Goal: Transaction & Acquisition: Subscribe to service/newsletter

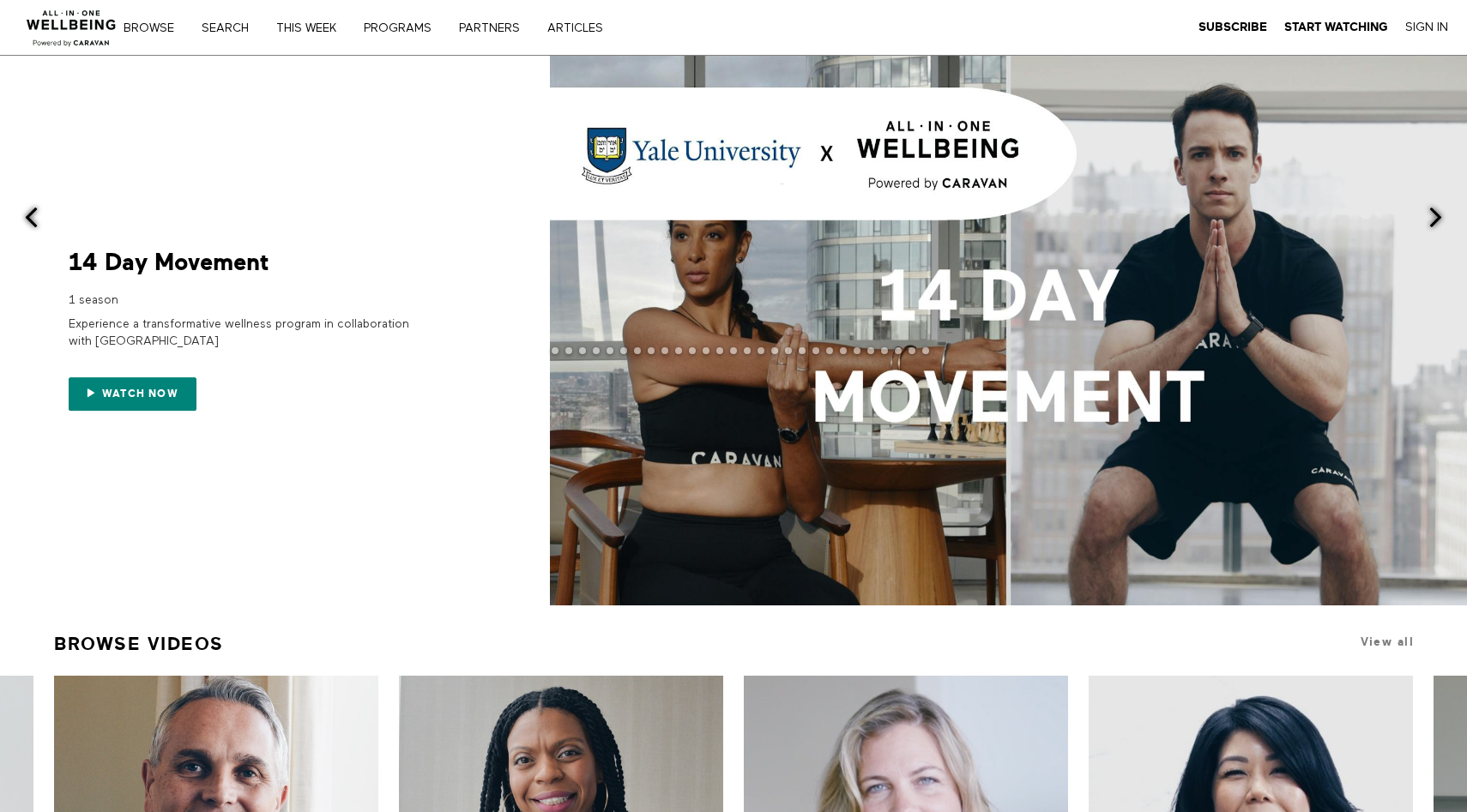
click at [1438, 218] on span at bounding box center [1436, 217] width 21 height 21
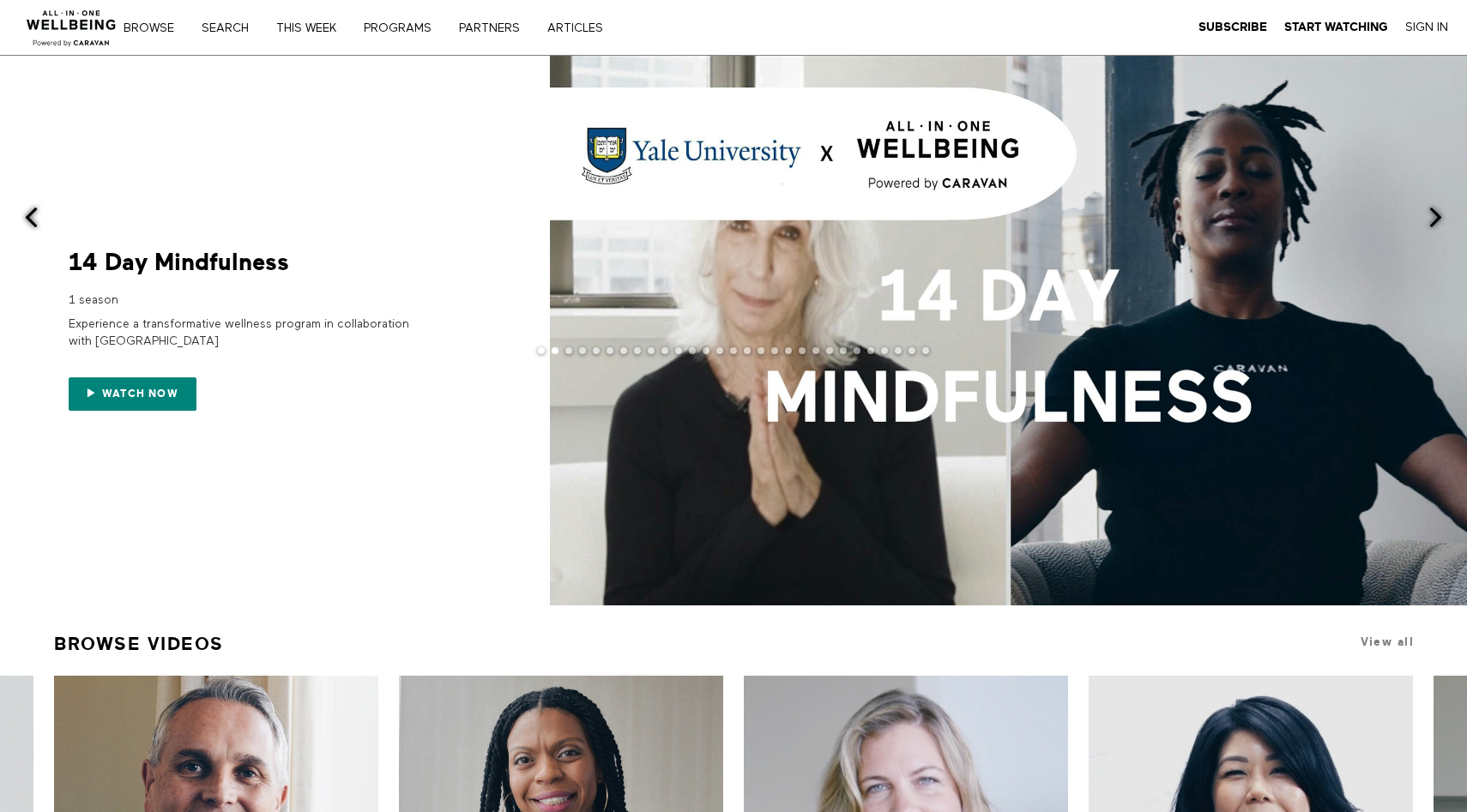
click at [1434, 217] on span at bounding box center [1436, 217] width 21 height 21
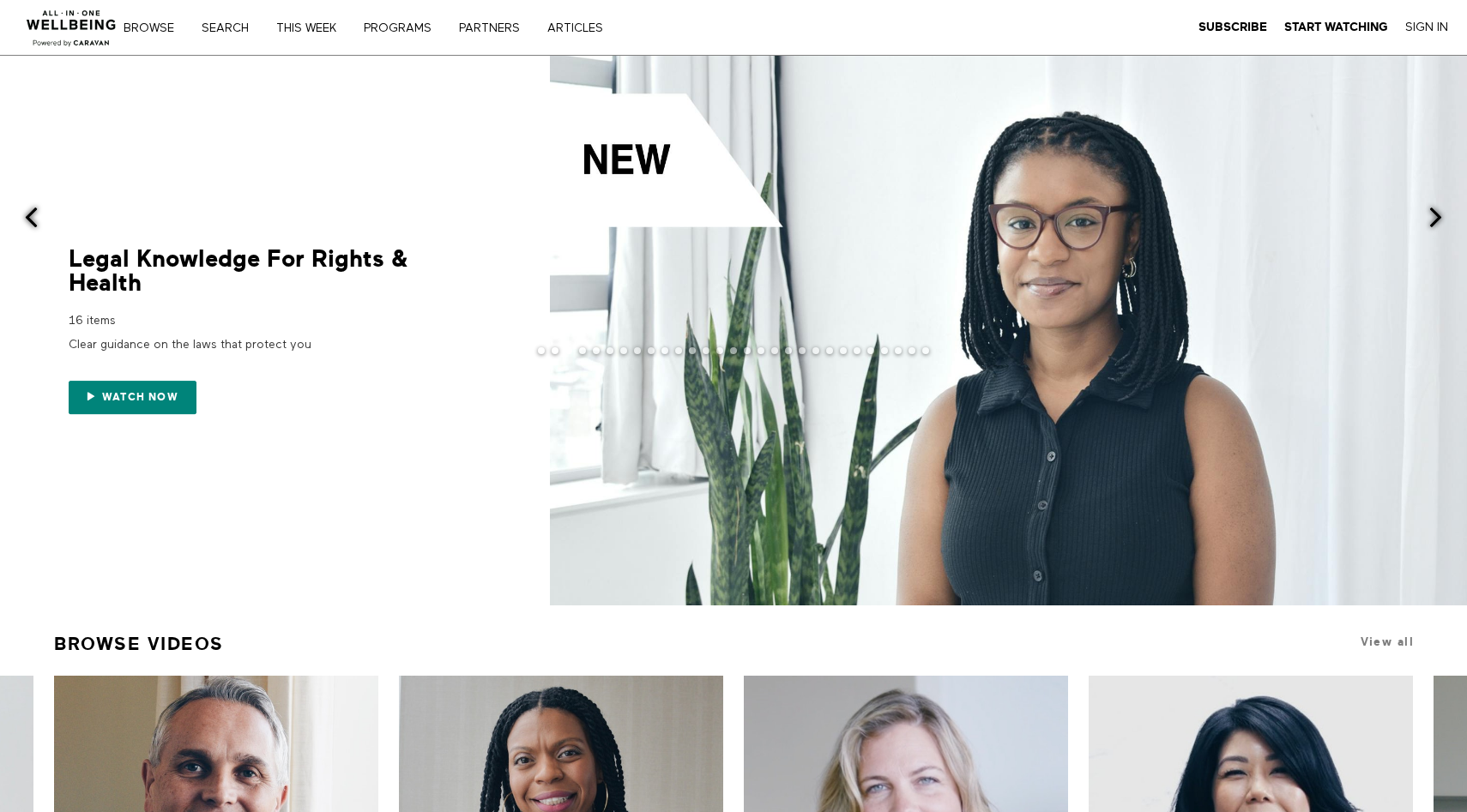
click at [1434, 217] on span at bounding box center [1436, 217] width 21 height 21
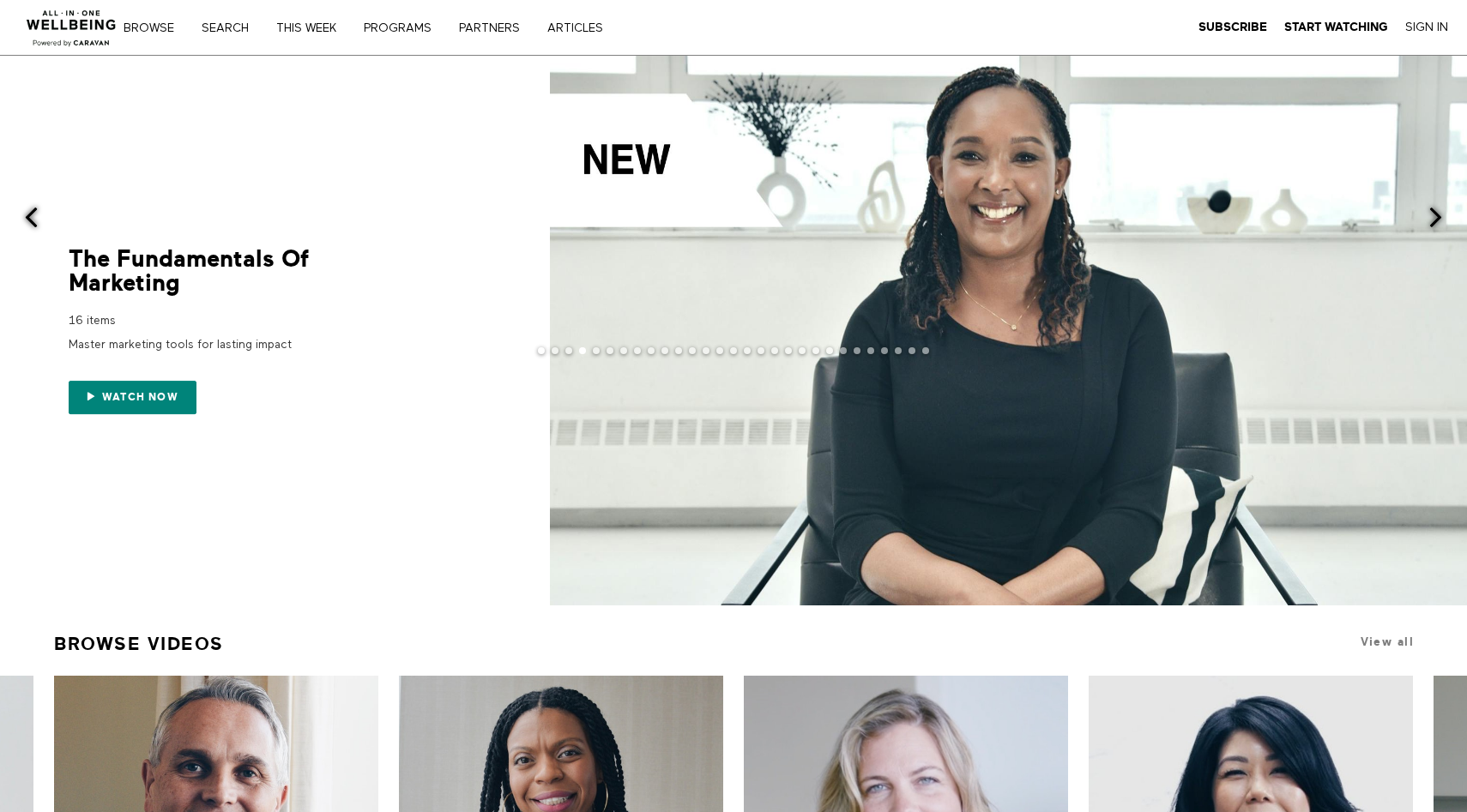
click at [1434, 217] on span at bounding box center [1436, 217] width 21 height 21
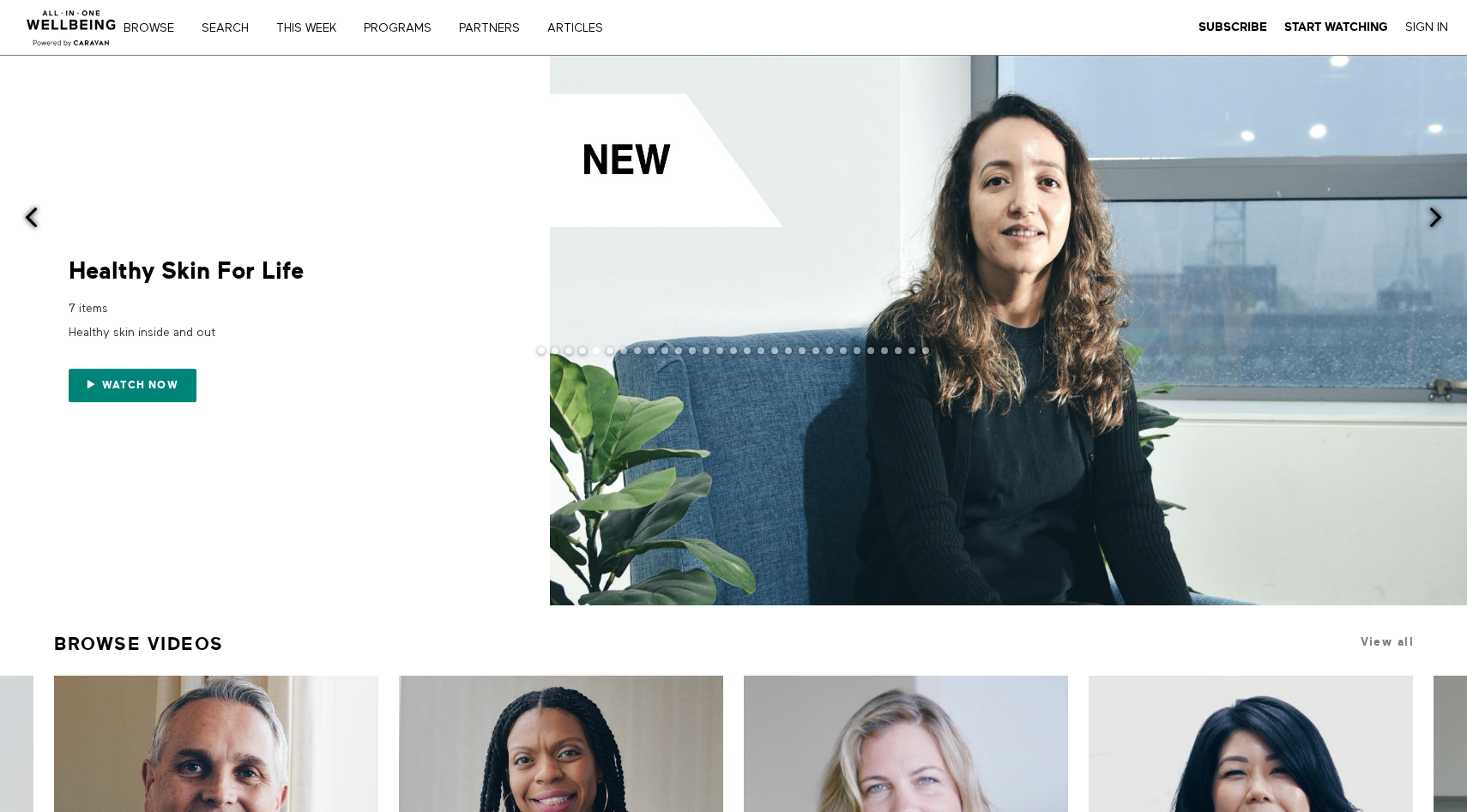
click at [1434, 217] on span at bounding box center [1436, 217] width 21 height 21
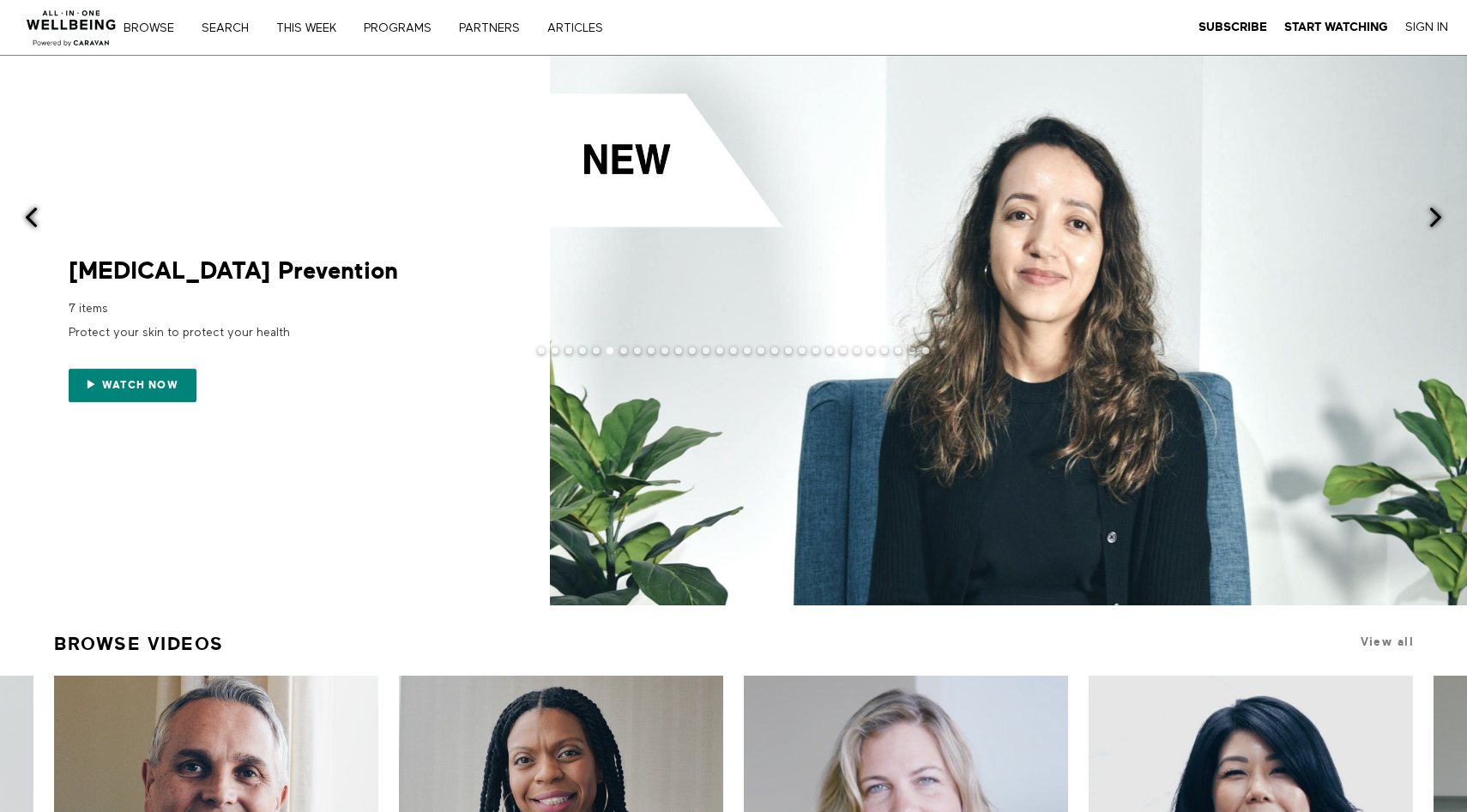
click at [1434, 217] on span at bounding box center [1436, 217] width 21 height 21
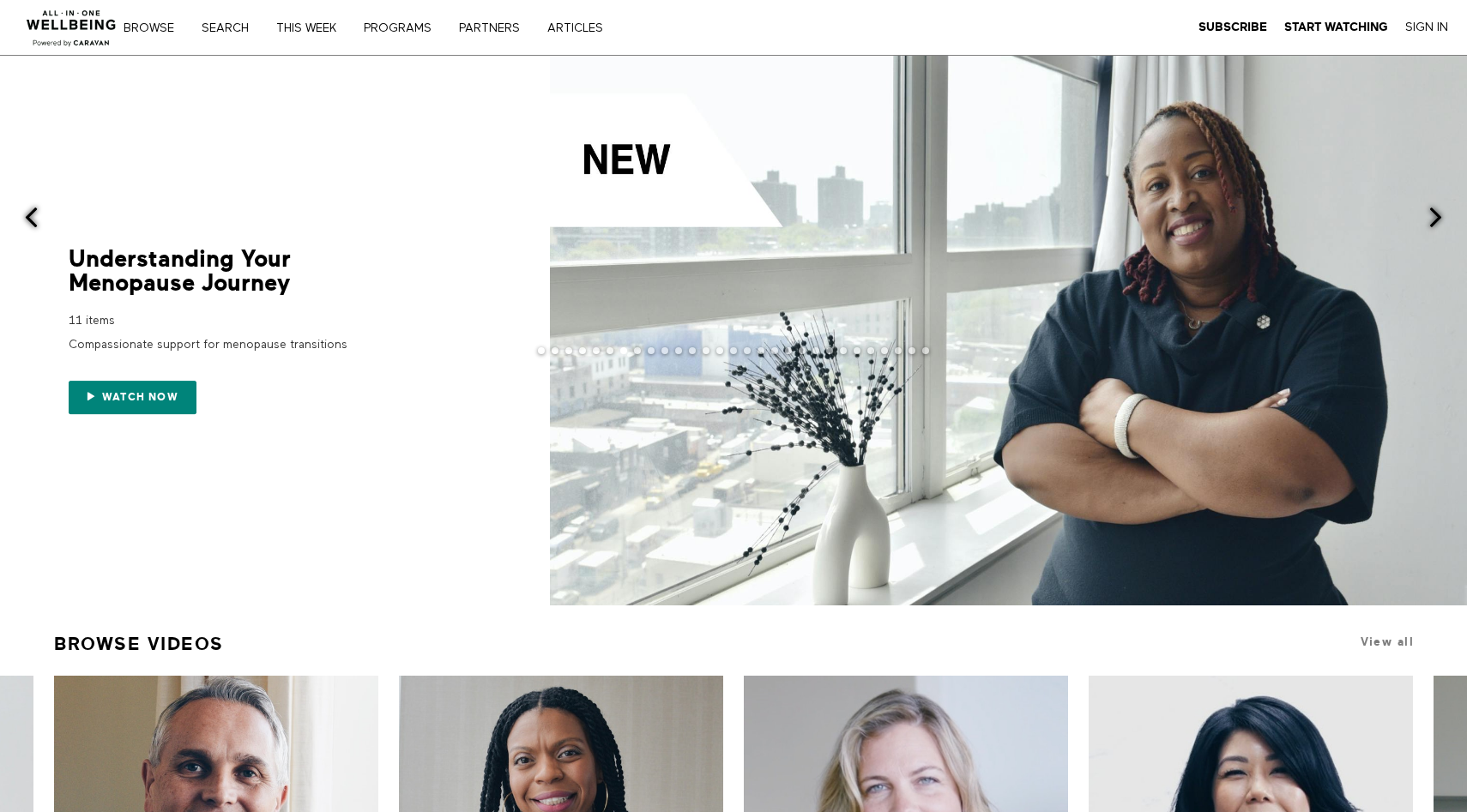
click at [1434, 217] on span at bounding box center [1436, 217] width 21 height 21
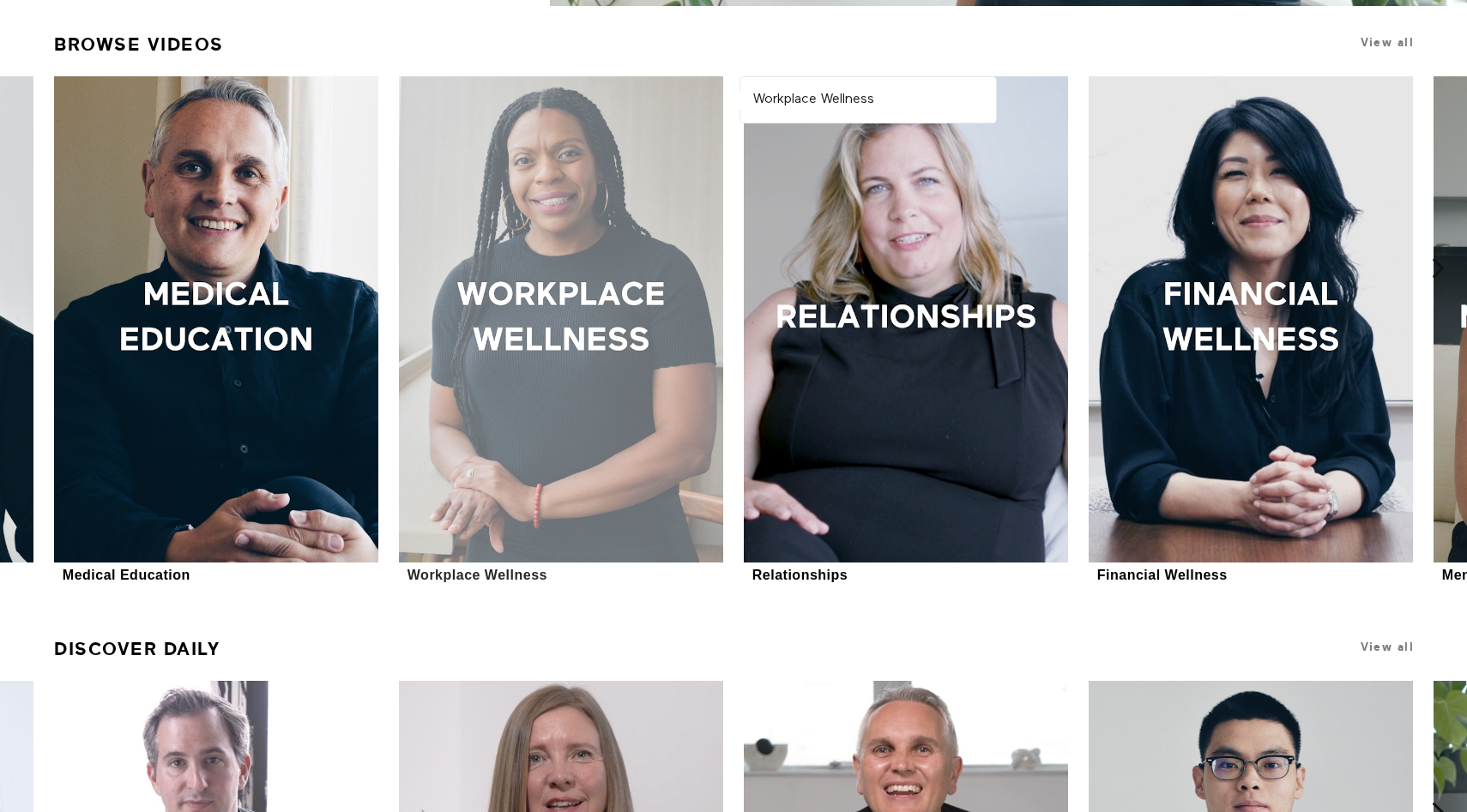
scroll to position [600, 0]
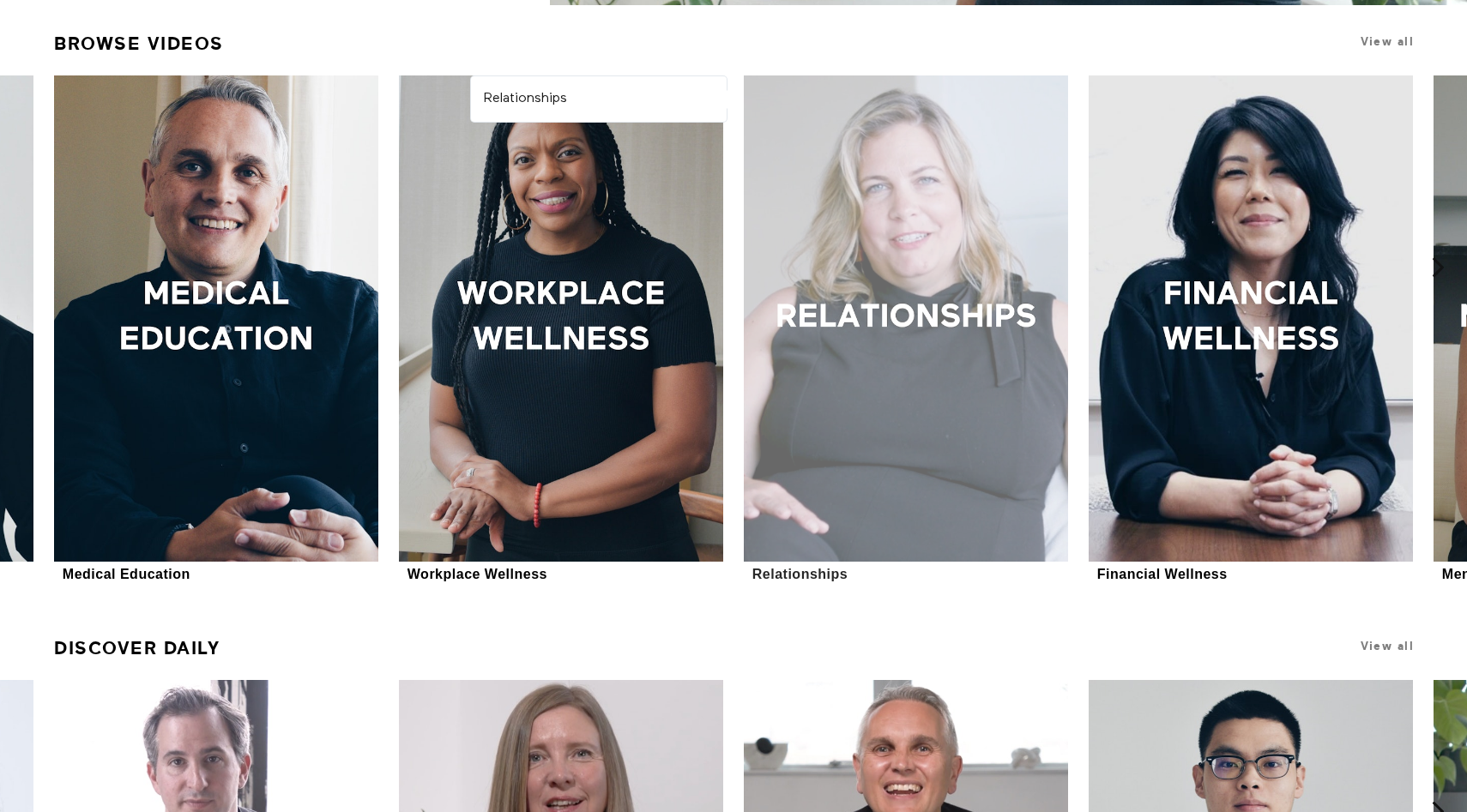
click at [884, 337] on div at bounding box center [906, 318] width 325 height 486
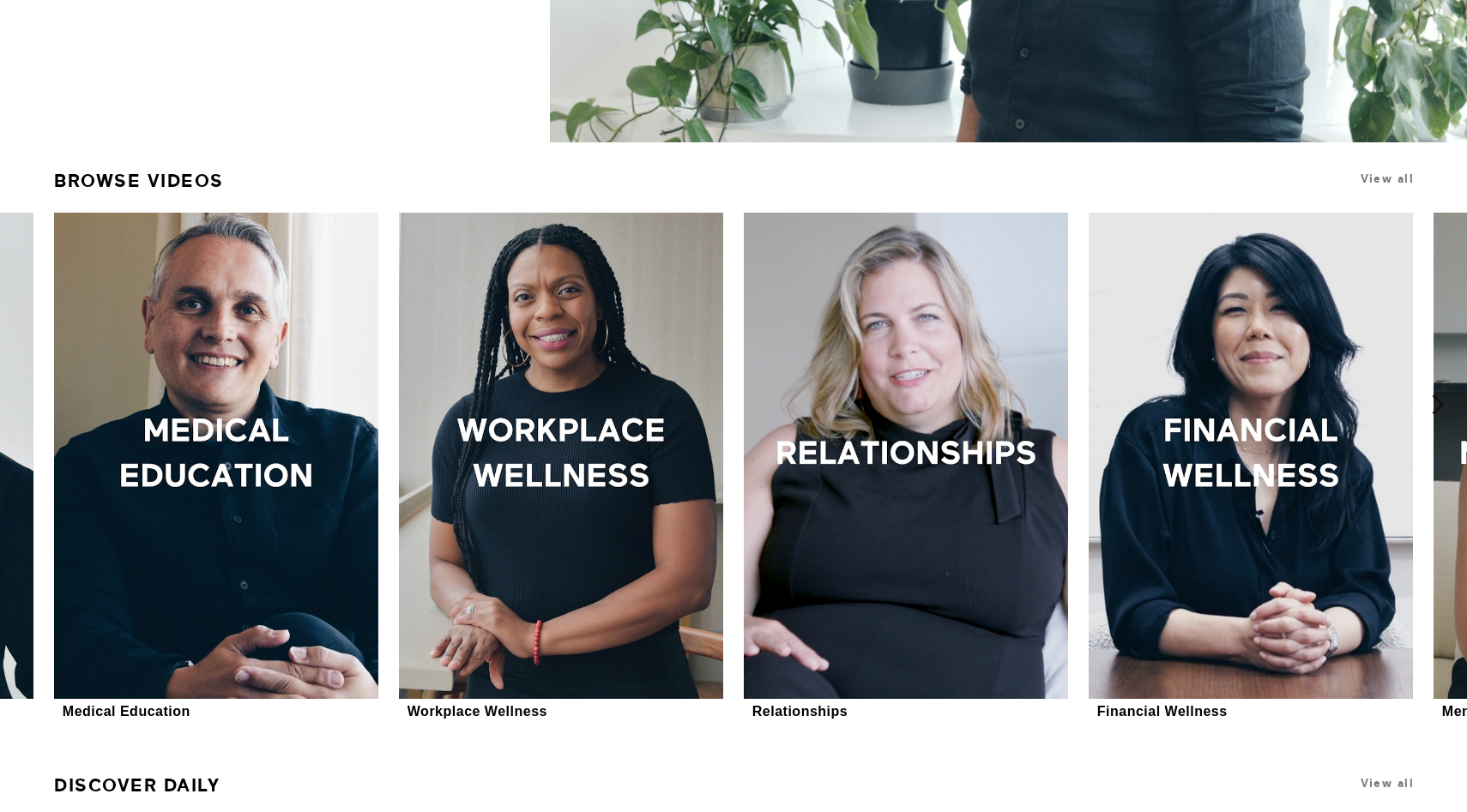
scroll to position [0, 0]
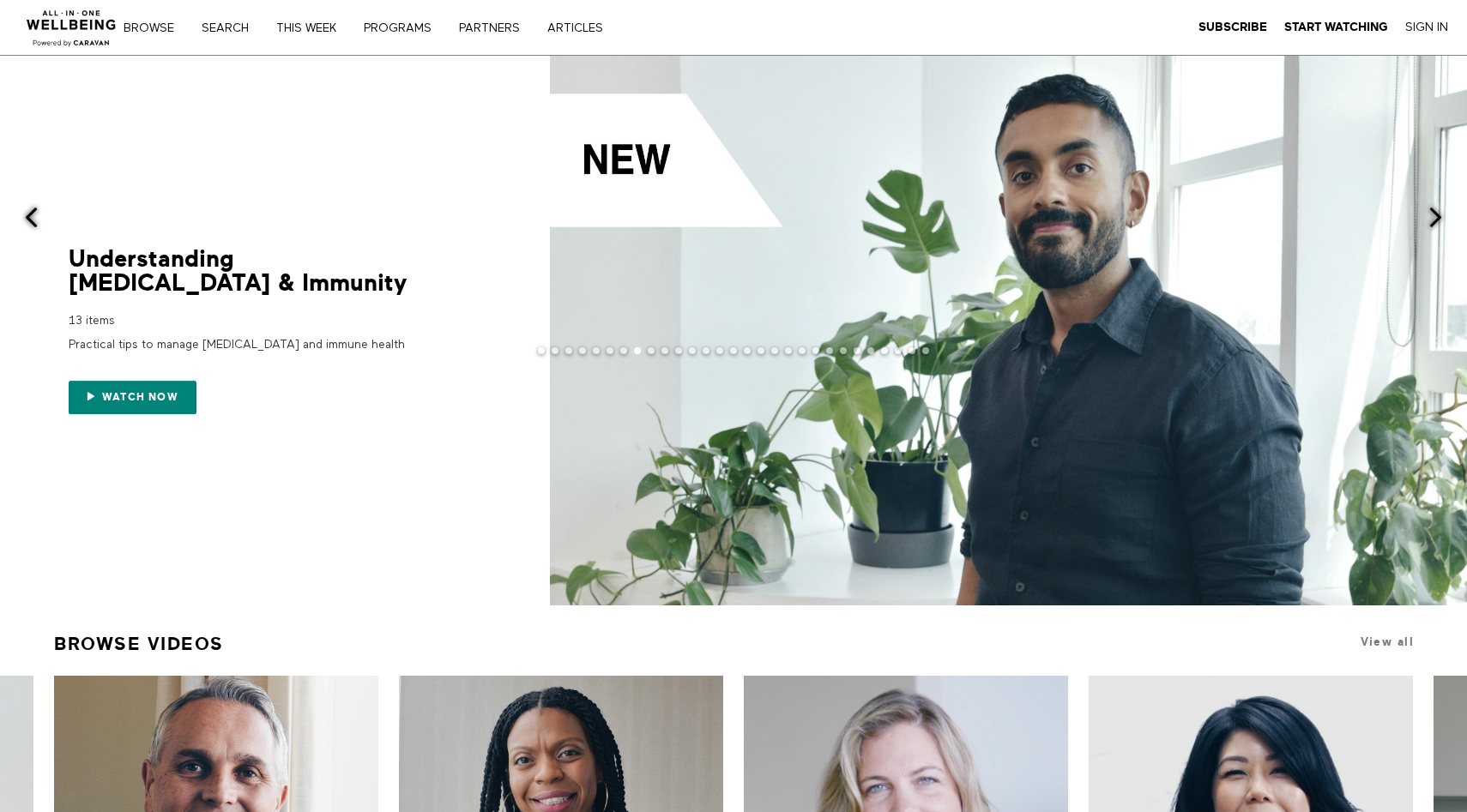
click at [922, 347] on div at bounding box center [734, 364] width 1467 height 35
click at [143, 410] on link "Watch now" at bounding box center [132, 398] width 128 height 35
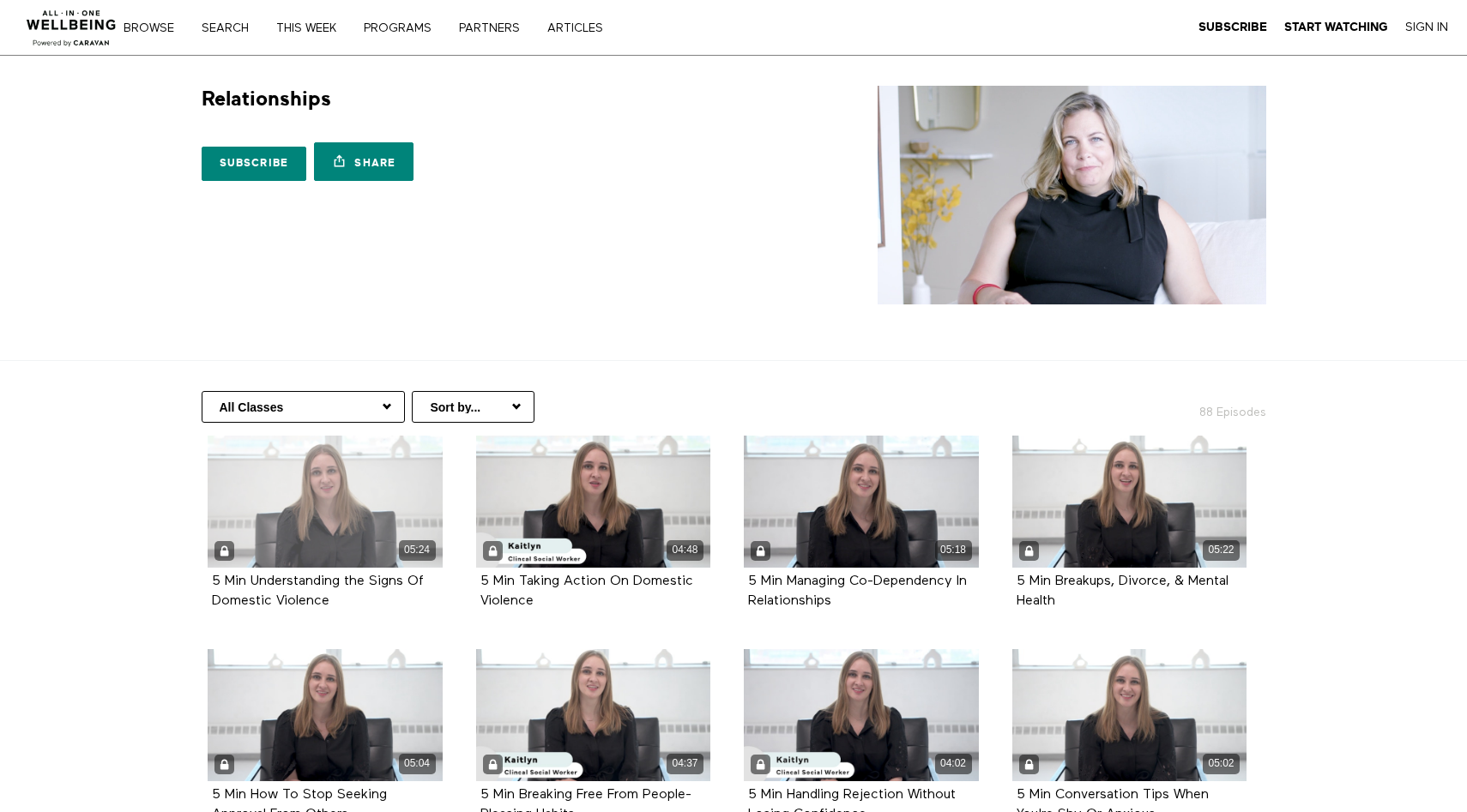
click at [301, 510] on div "05:24" at bounding box center [325, 501] width 235 height 132
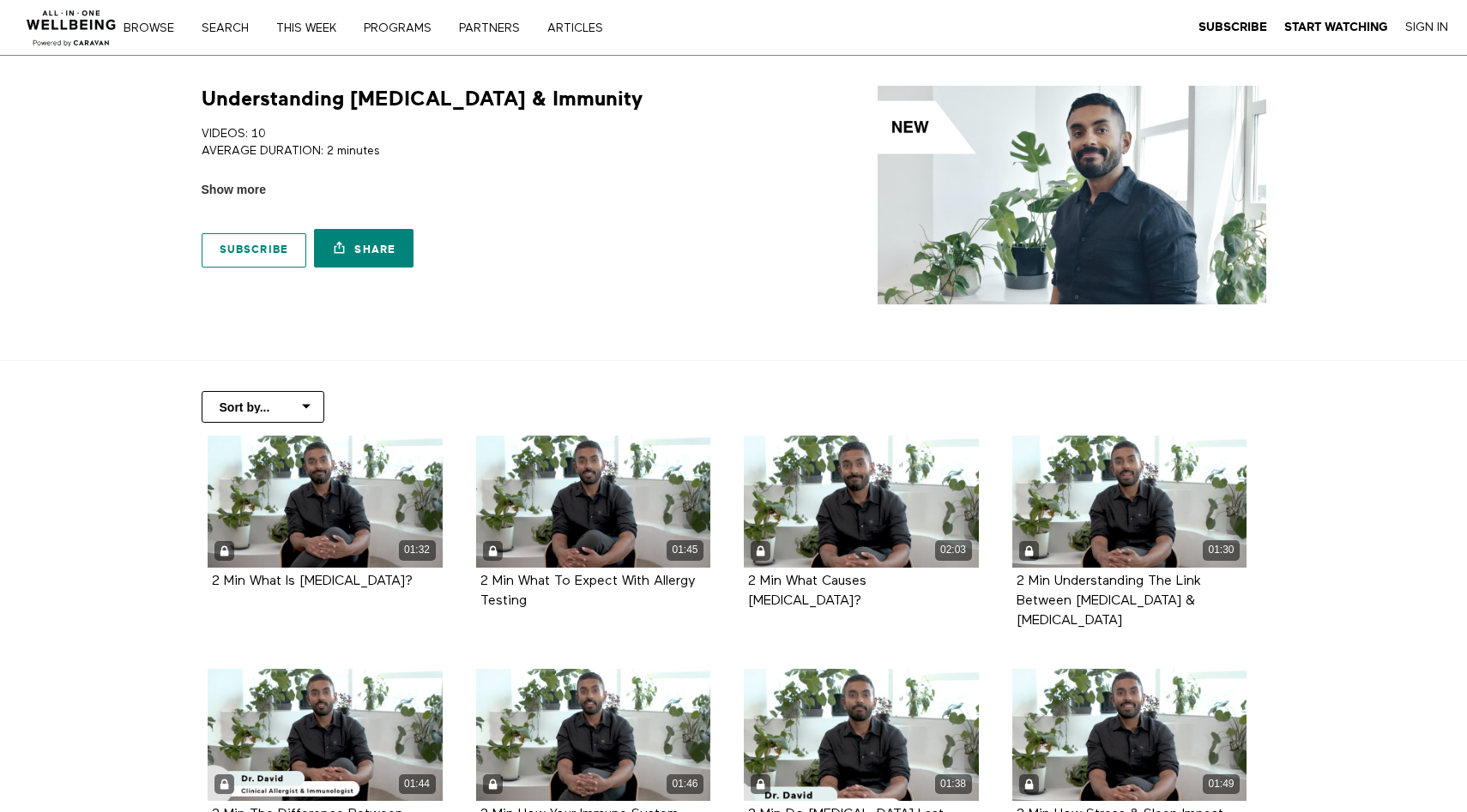
click at [239, 252] on link "Subscribe" at bounding box center [254, 250] width 106 height 35
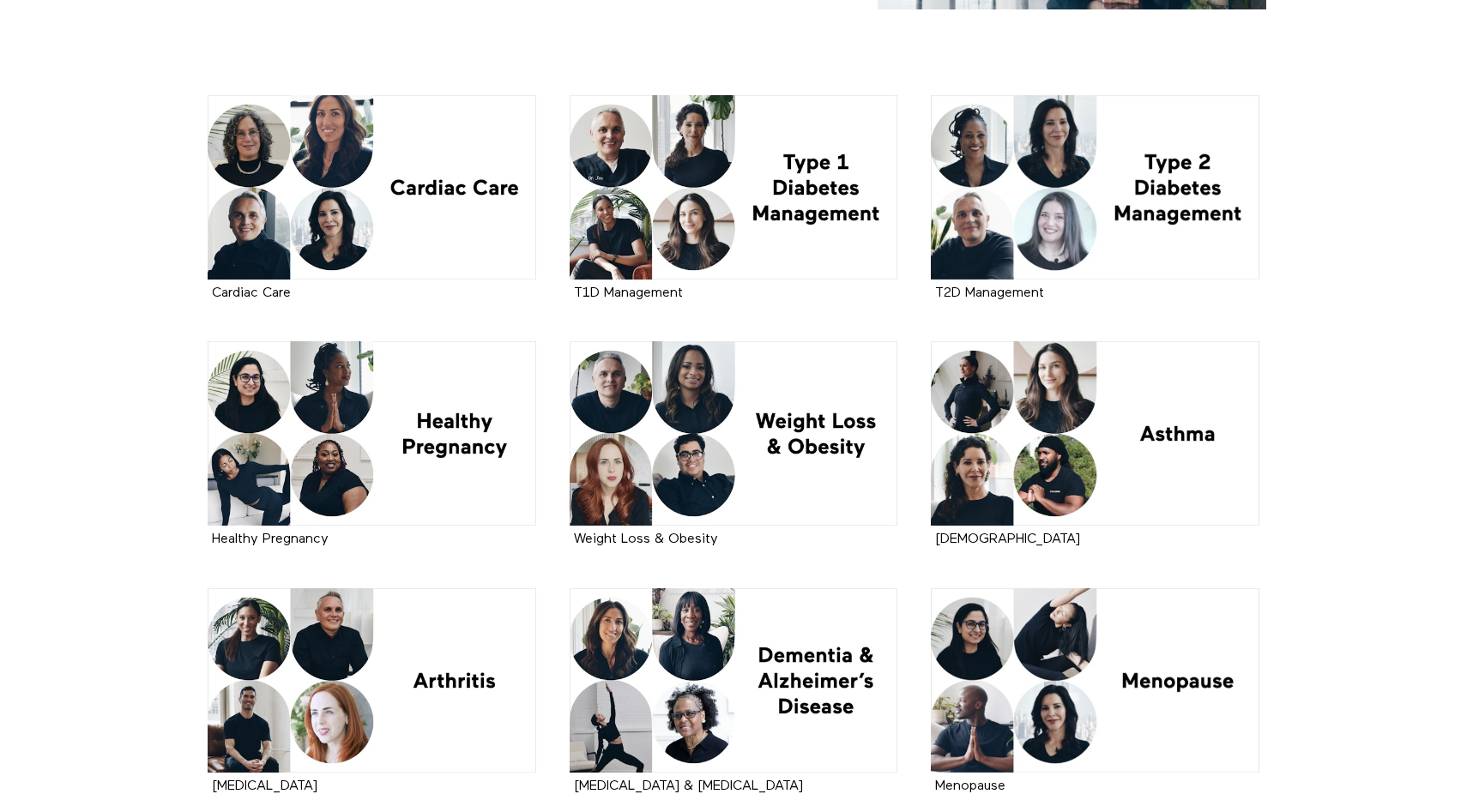
scroll to position [292, 0]
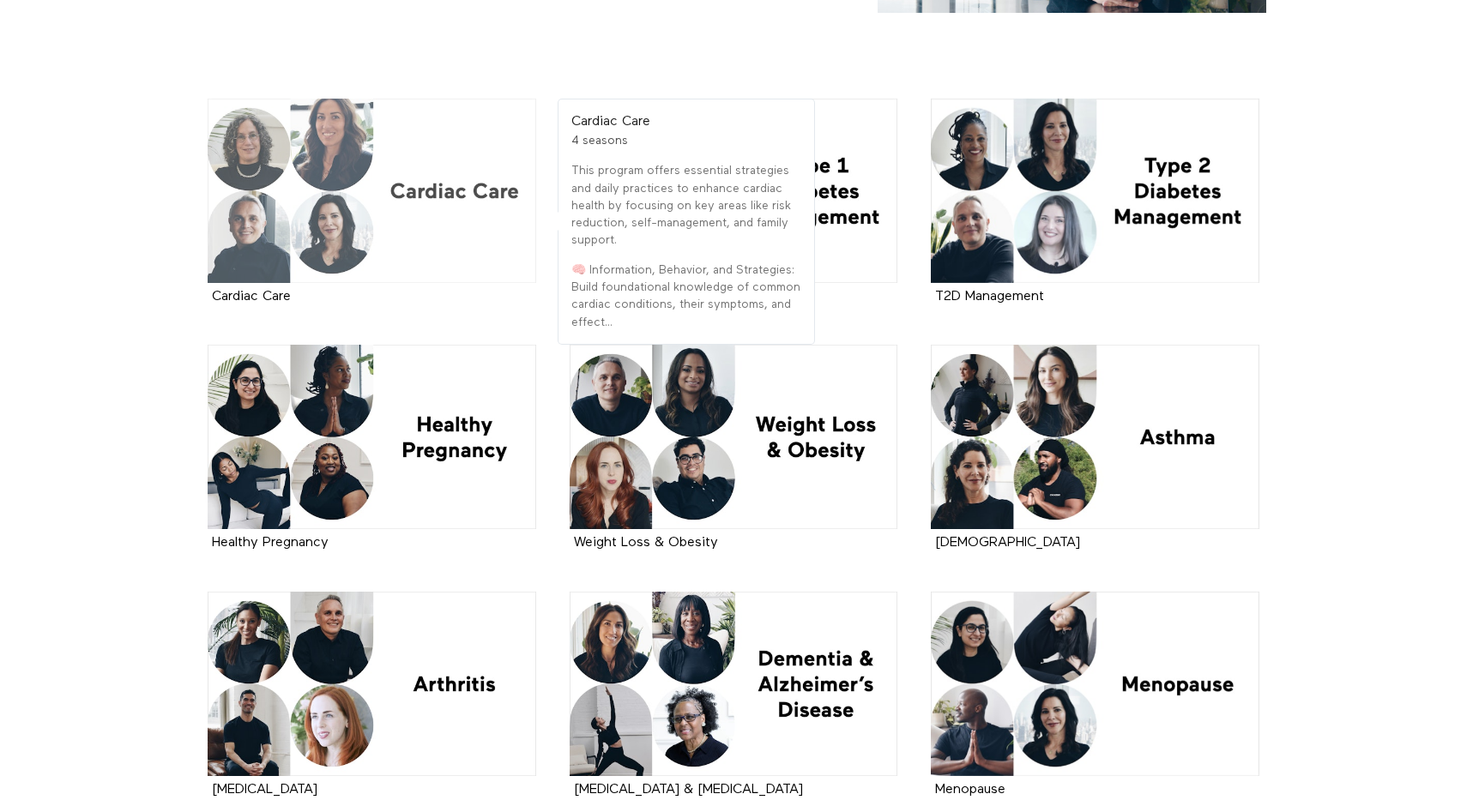
click at [490, 157] on div at bounding box center [372, 191] width 329 height 184
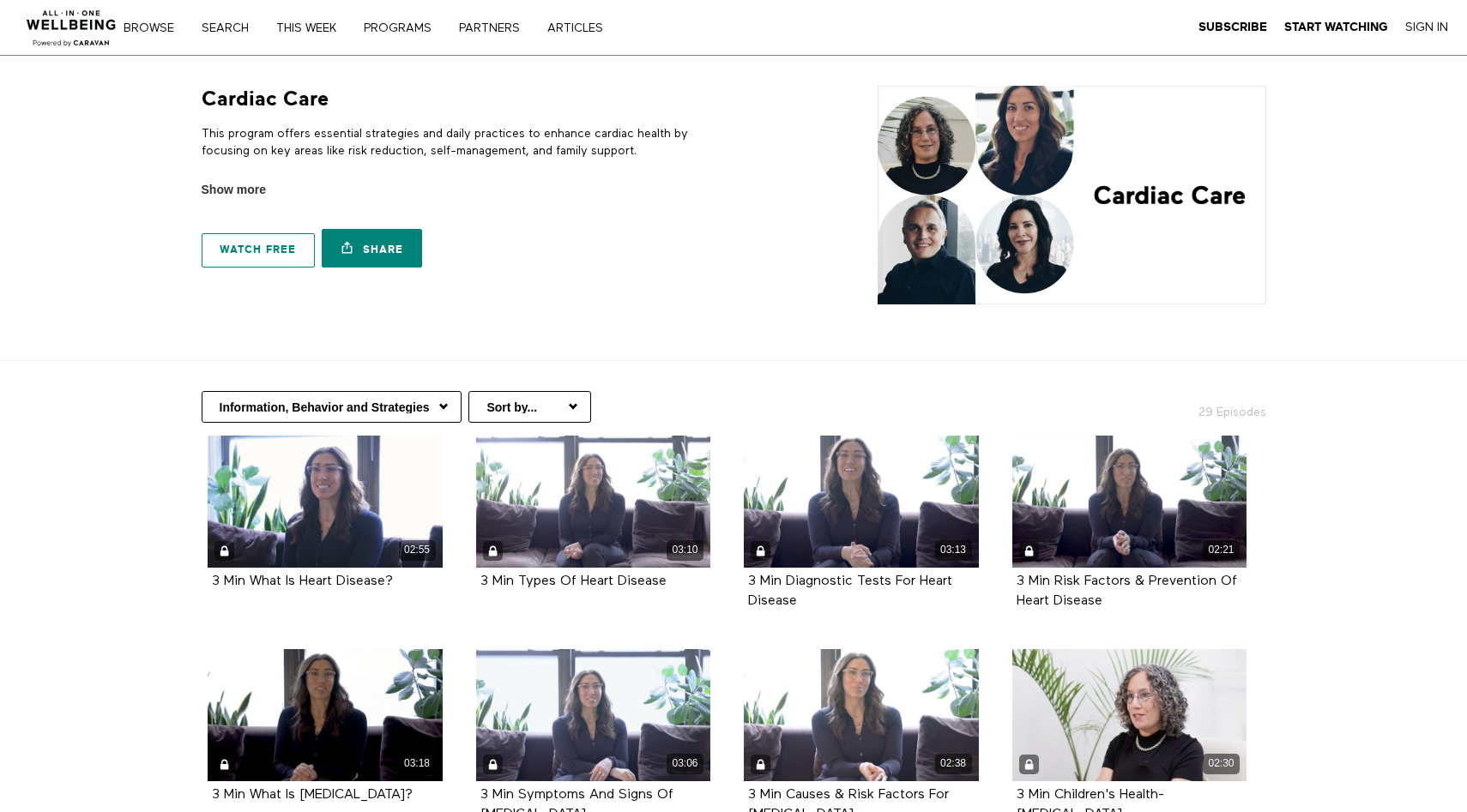
click at [263, 239] on link "Watch free" at bounding box center [258, 250] width 114 height 35
